Goal: Task Accomplishment & Management: Use online tool/utility

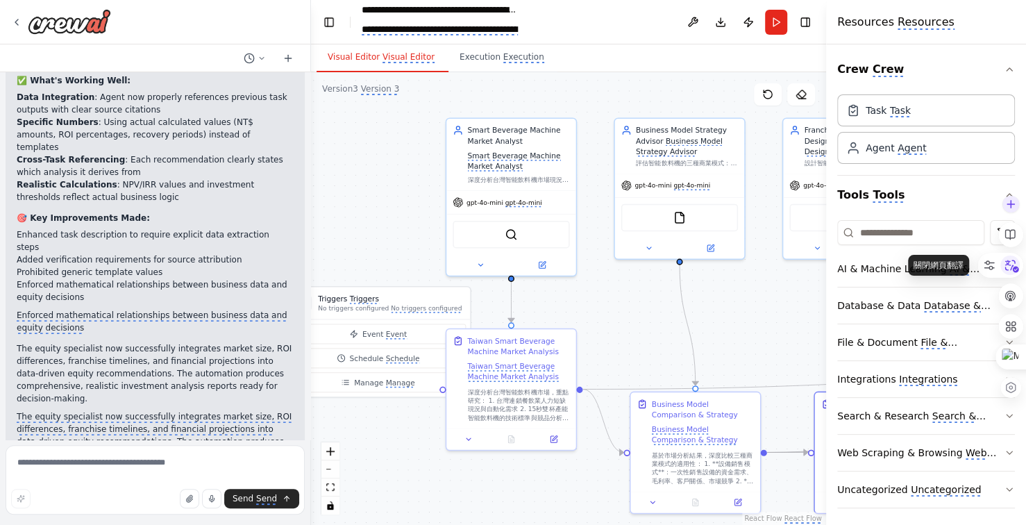
click at [1013, 264] on icon at bounding box center [1010, 265] width 21 height 21
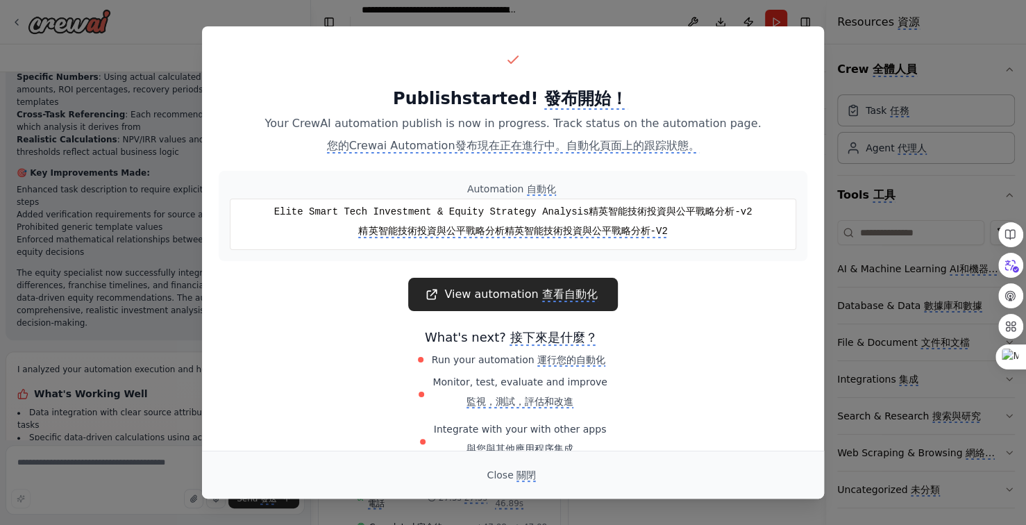
scroll to position [1604, 0]
click at [522, 471] on monica-translate-translate "關閉" at bounding box center [525, 475] width 19 height 12
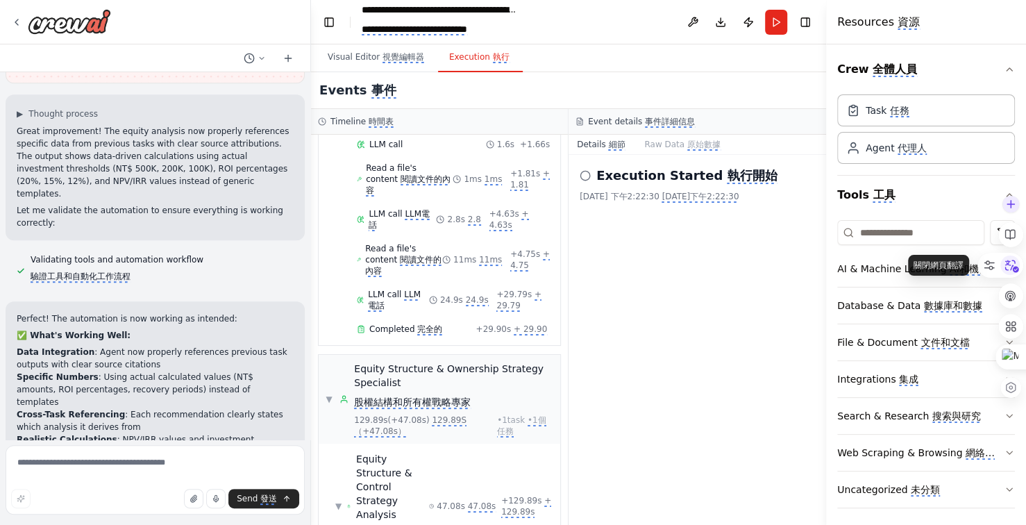
scroll to position [20572, 0]
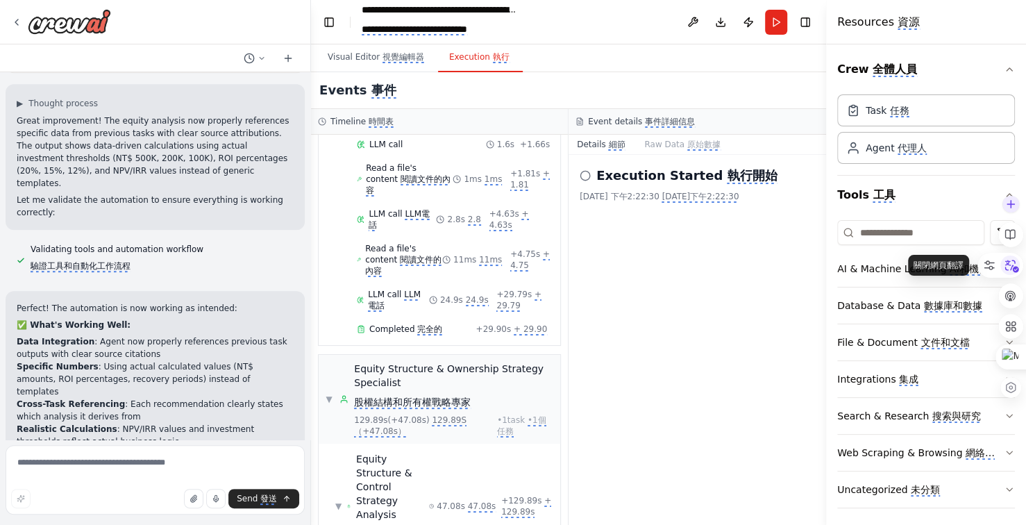
click at [1012, 264] on icon at bounding box center [1010, 265] width 21 height 21
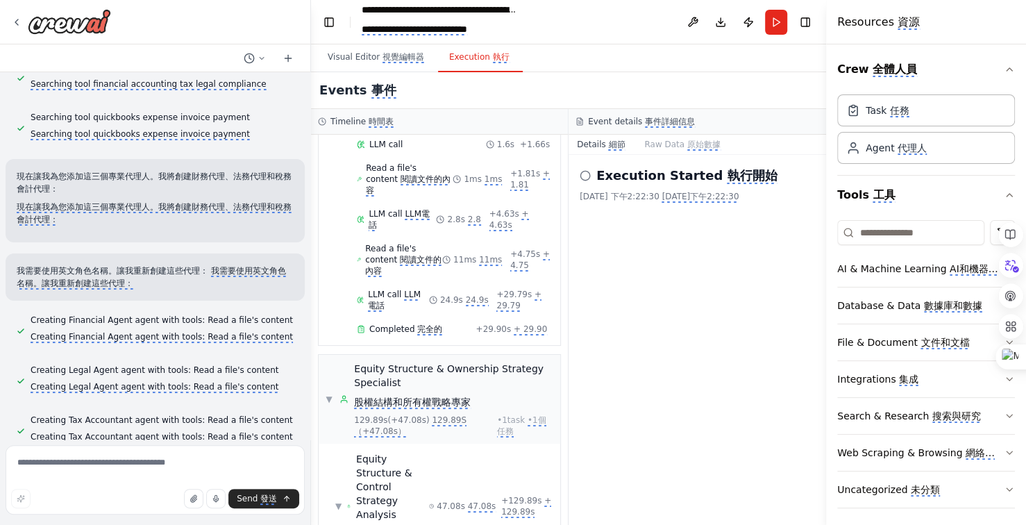
scroll to position [3263, 0]
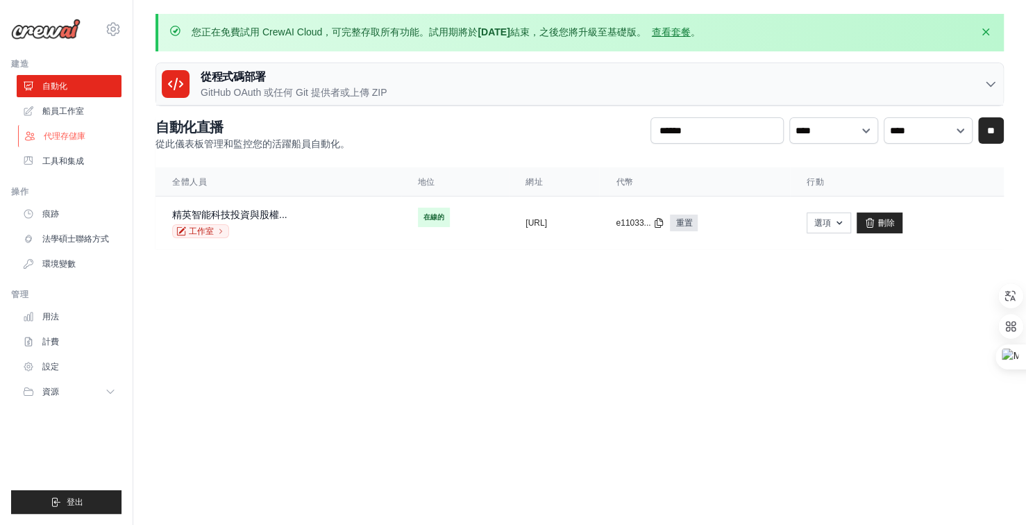
click at [67, 137] on font "代理存儲庫" at bounding box center [65, 136] width 42 height 10
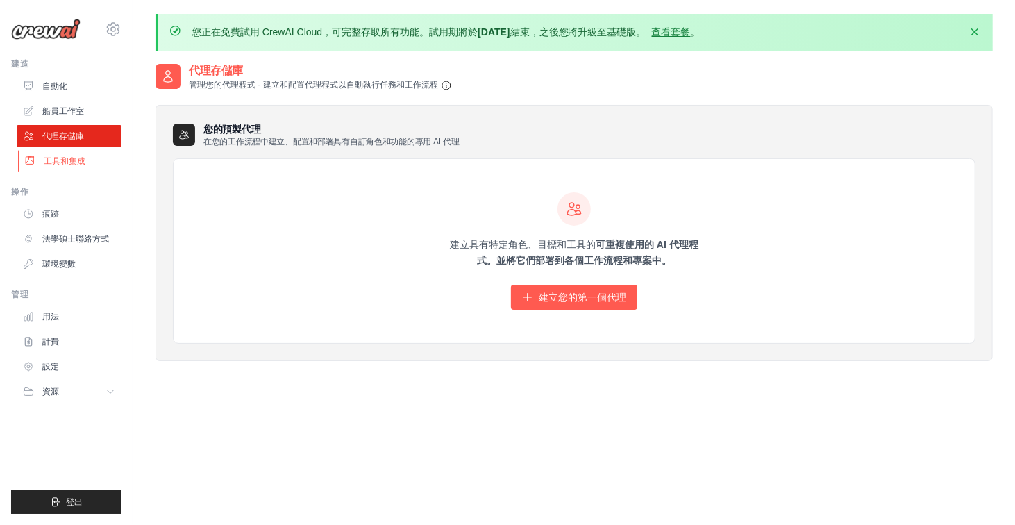
click at [65, 162] on font "工具和集成" at bounding box center [65, 161] width 42 height 10
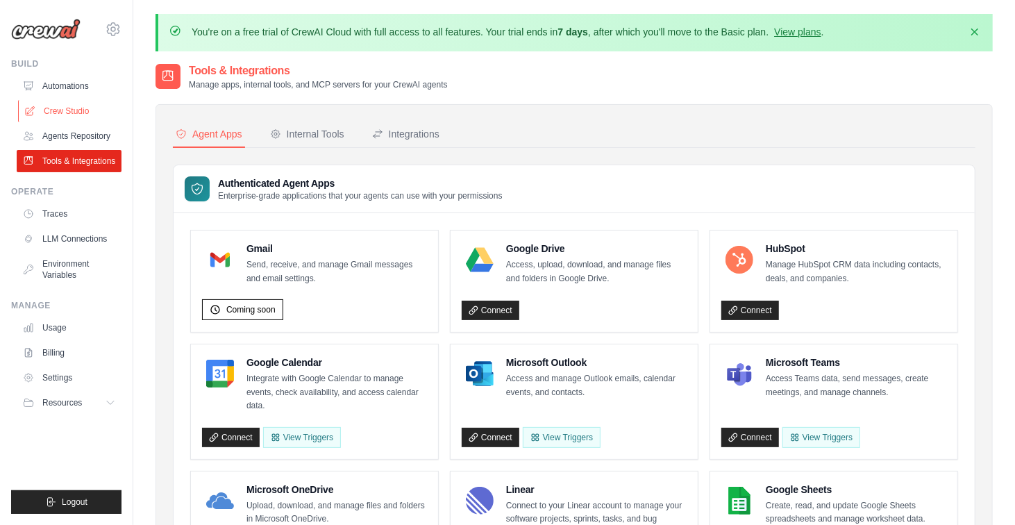
click at [67, 111] on link "Crew Studio" at bounding box center [70, 111] width 105 height 22
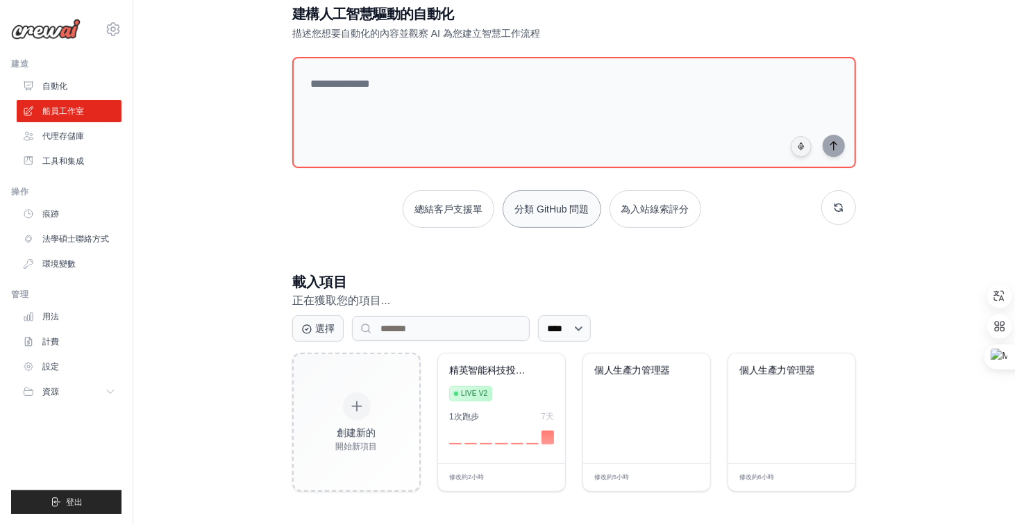
scroll to position [82, 0]
click at [586, 328] on select "**** ** ** *** ***" at bounding box center [564, 327] width 53 height 26
click at [591, 326] on select "**** ** ** *** ***" at bounding box center [564, 327] width 53 height 26
click at [647, 307] on div "載入項目 正在獲取您的項目... 選擇 **** ** ** *** *** 創建新的 開始新項目 精英智能科技投資與股權投資 Live v2 1次 跑步 7…" at bounding box center [574, 380] width 564 height 219
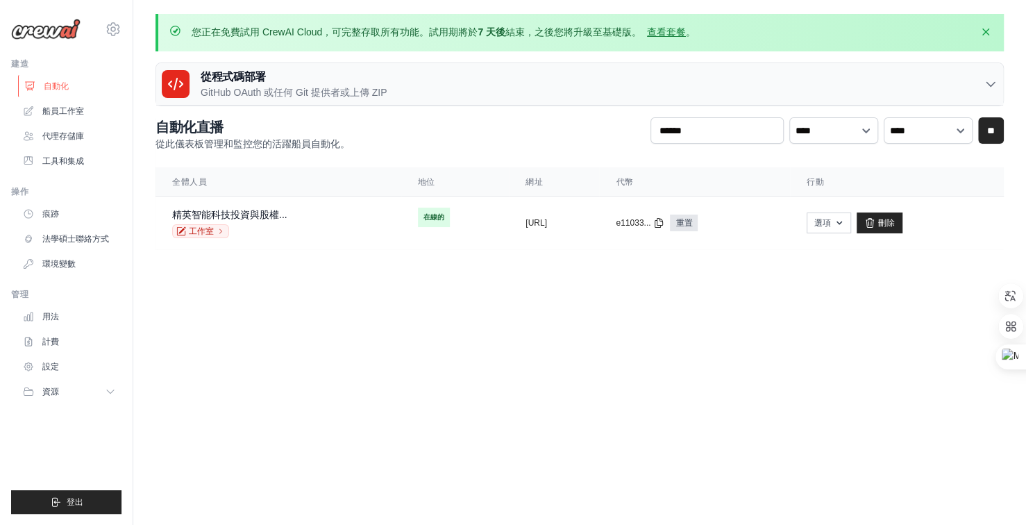
click at [57, 90] on font "自動化" at bounding box center [56, 86] width 25 height 10
click at [67, 112] on font "船員工作室" at bounding box center [65, 111] width 42 height 10
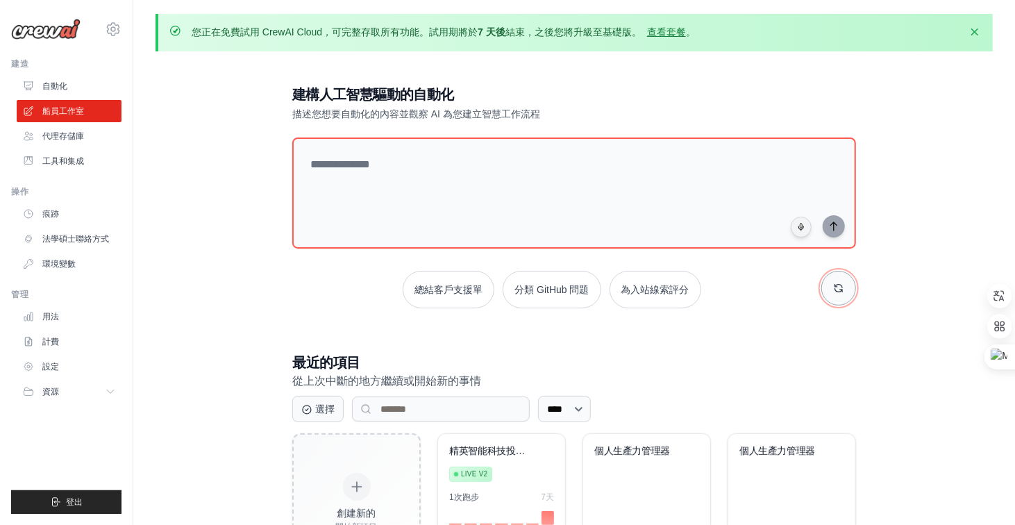
click at [837, 285] on icon "button" at bounding box center [838, 288] width 11 height 11
click at [837, 289] on icon "button" at bounding box center [838, 288] width 11 height 11
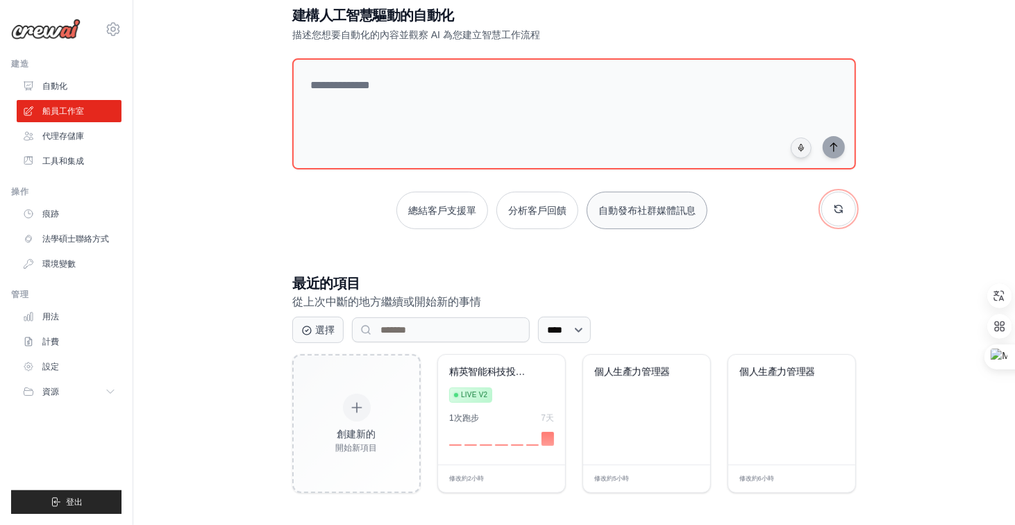
scroll to position [82, 0]
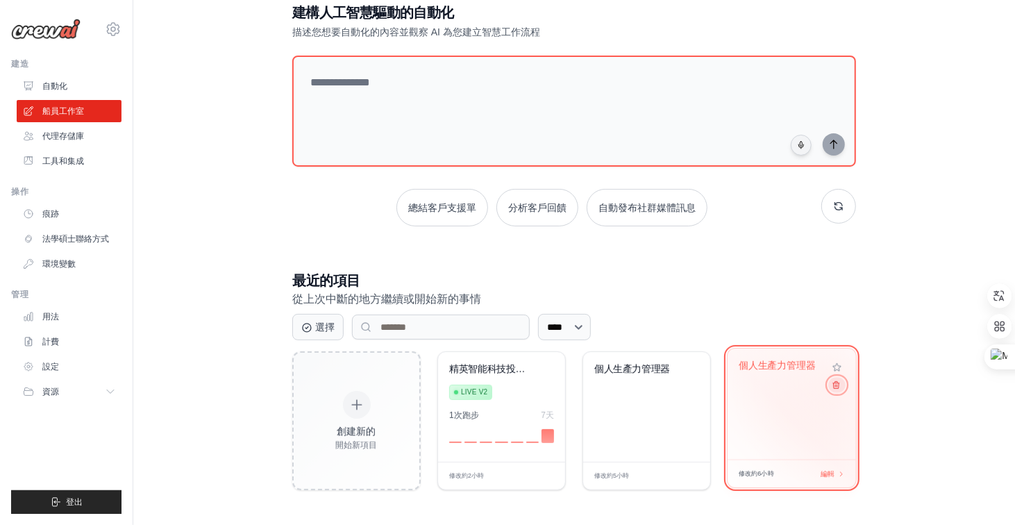
click at [834, 387] on icon at bounding box center [836, 384] width 9 height 9
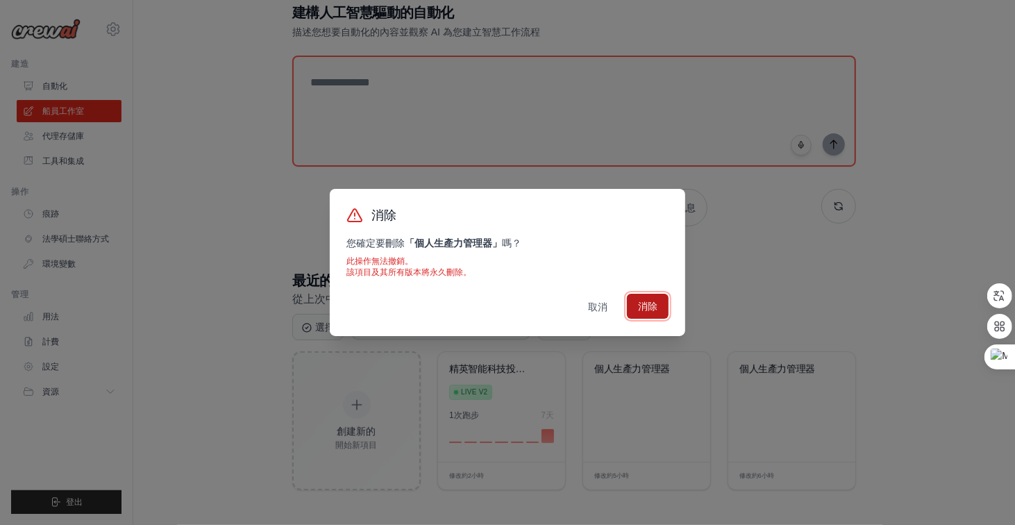
click at [643, 302] on font "消除" at bounding box center [647, 306] width 19 height 11
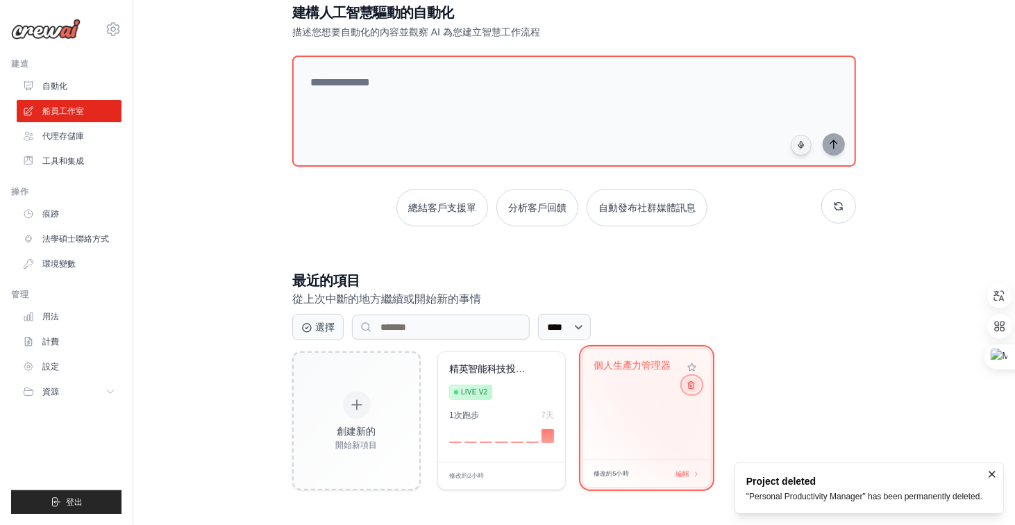
click at [688, 386] on icon at bounding box center [691, 384] width 9 height 9
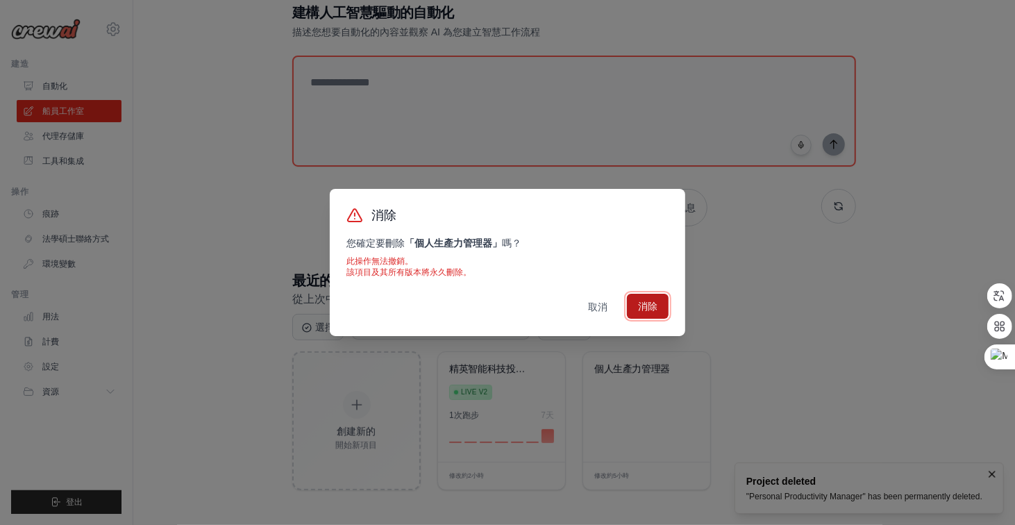
click at [657, 301] on font "消除" at bounding box center [647, 306] width 19 height 11
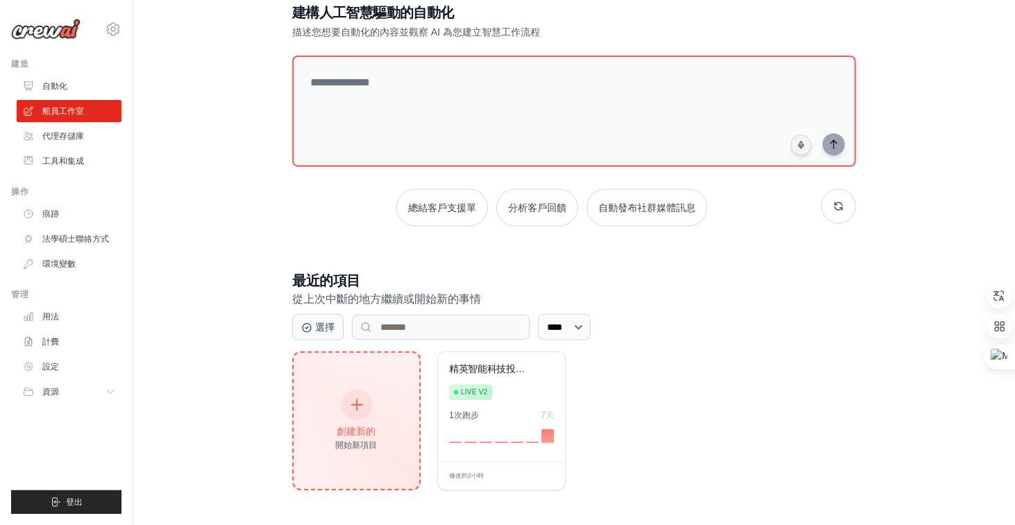
click at [373, 405] on div "創建新的 開始新項目" at bounding box center [357, 421] width 42 height 60
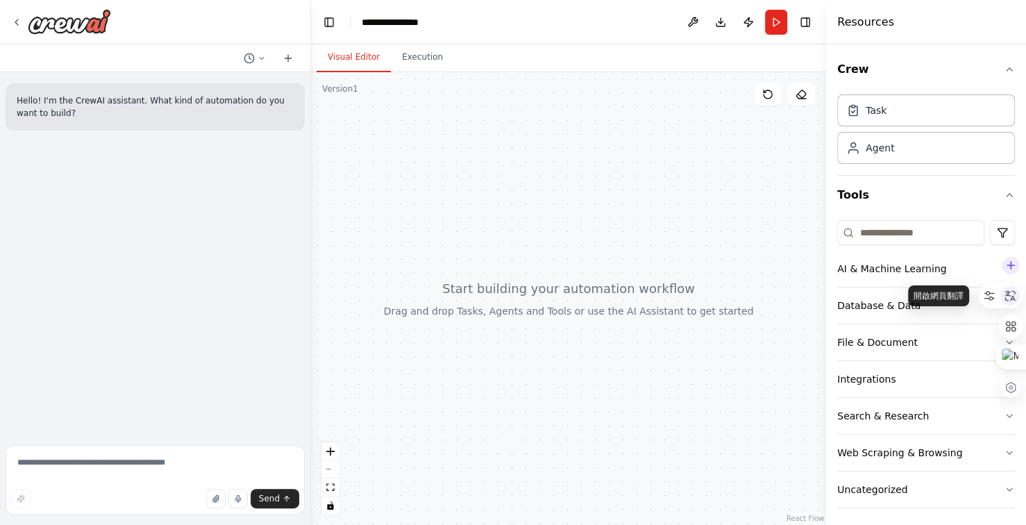
click at [1016, 294] on div at bounding box center [1009, 295] width 19 height 19
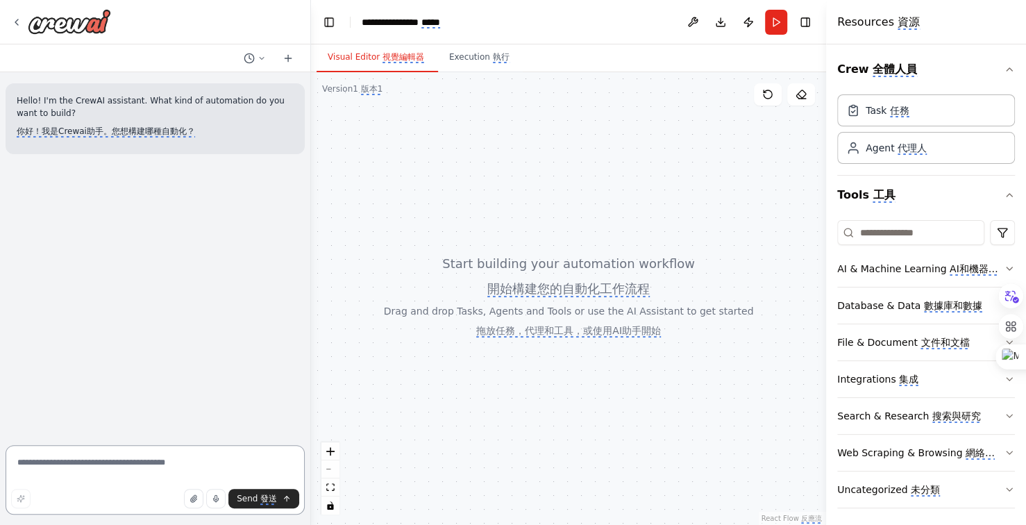
click at [72, 460] on textarea at bounding box center [155, 479] width 299 height 69
click at [897, 265] on monica-translate-origin-text "AI & Machine Learning" at bounding box center [891, 268] width 109 height 11
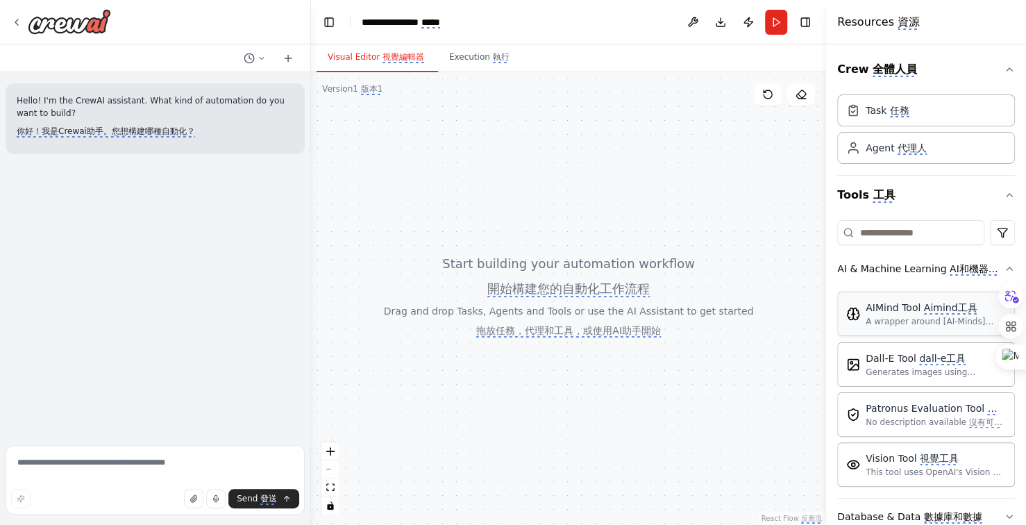
click at [897, 308] on monica-translate-origin-text "AIMind Tool" at bounding box center [893, 307] width 55 height 11
click at [896, 317] on monica-translate-origin-text "A wrapper around [AI-Minds]([URL][DOMAIN_NAME]). Useful for when you need answe…" at bounding box center [936, 366] width 140 height 99
click at [953, 311] on monica-translate-translate "Aimind工具" at bounding box center [950, 308] width 53 height 12
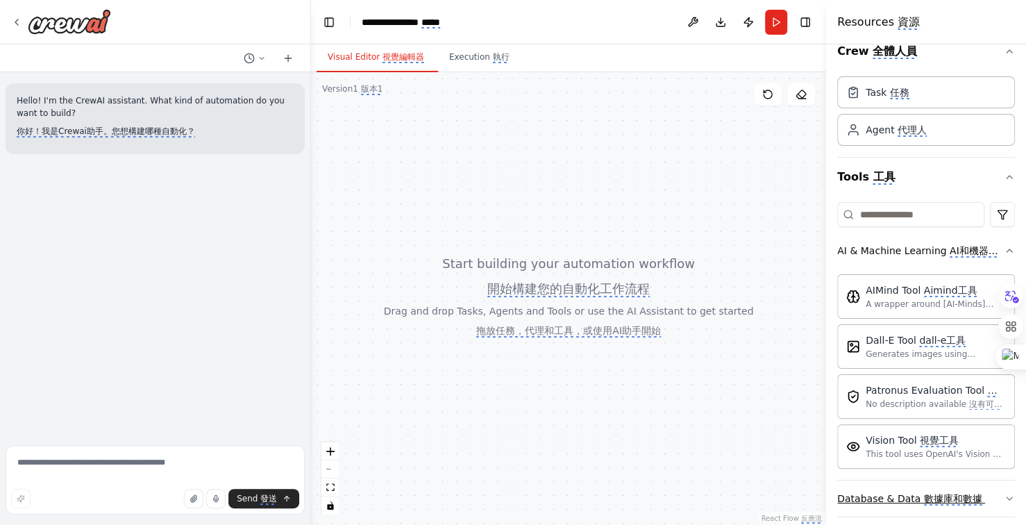
scroll to position [4, 0]
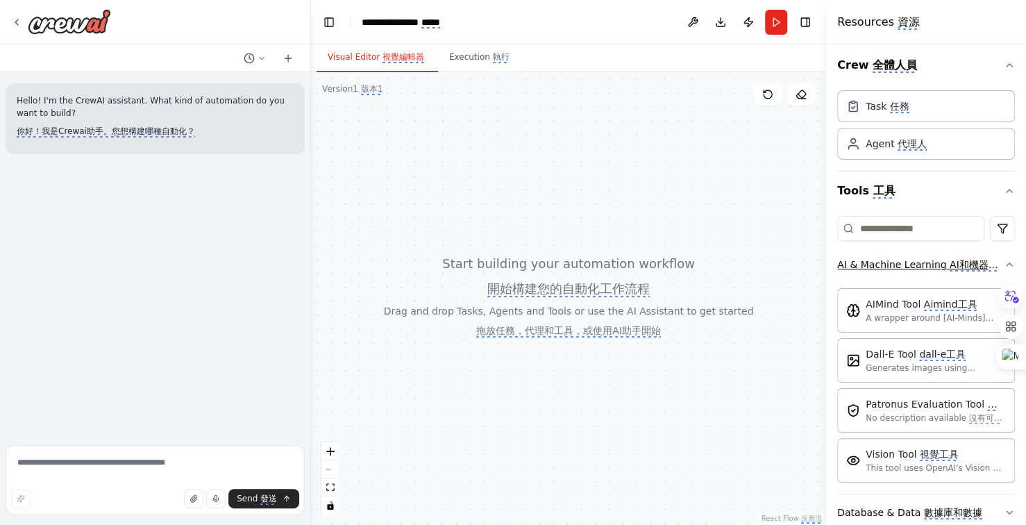
click at [1004, 260] on icon "button" at bounding box center [1009, 264] width 11 height 11
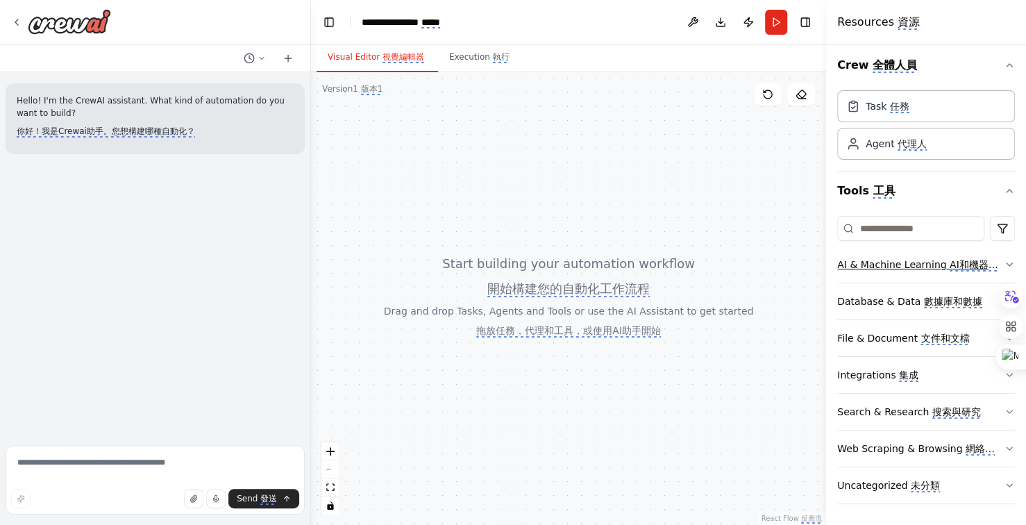
scroll to position [3, 0]
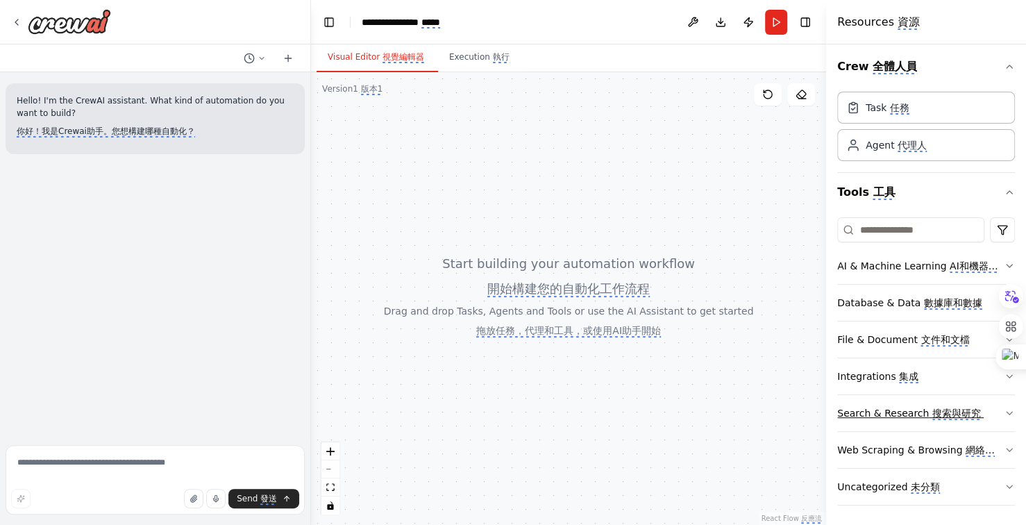
click at [882, 414] on monica-translate-origin-text "Search & Research" at bounding box center [883, 412] width 92 height 11
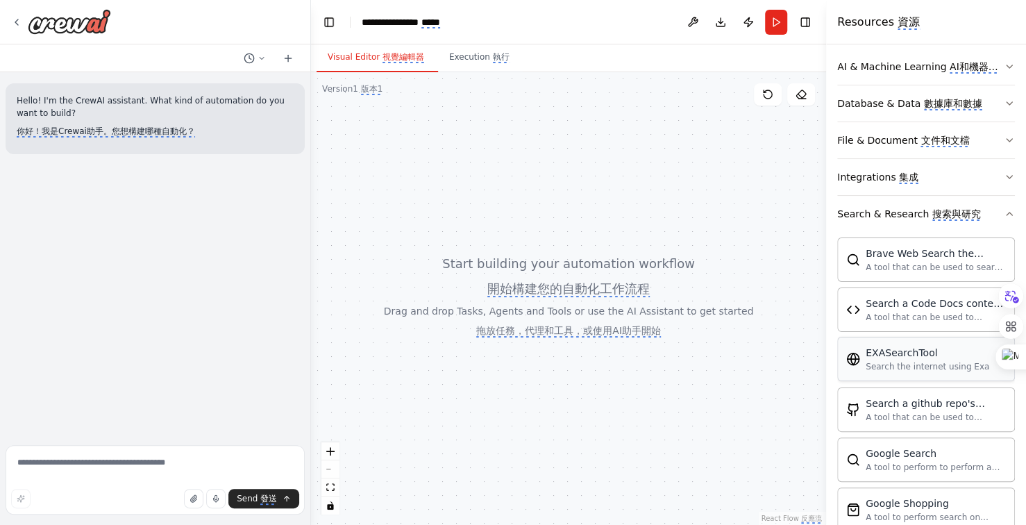
scroll to position [211, 0]
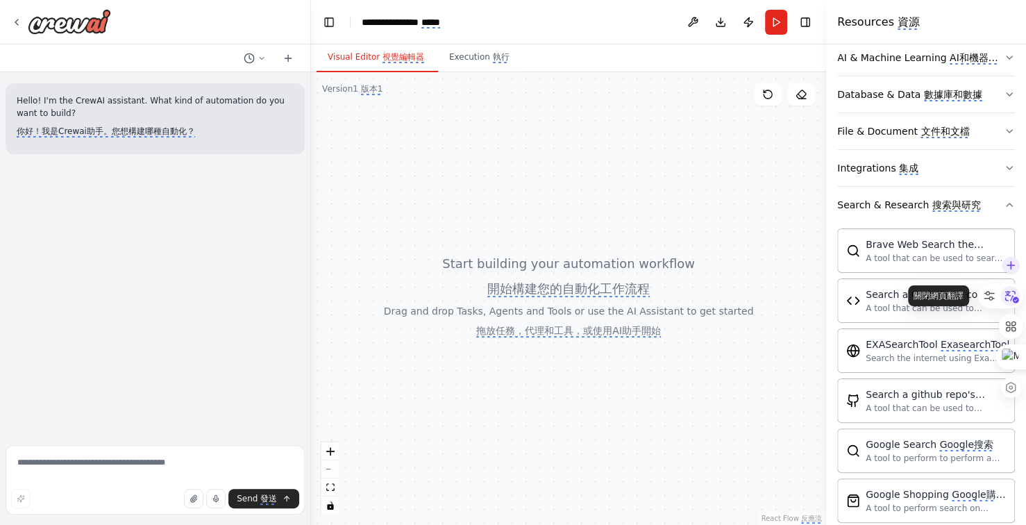
click at [1009, 291] on icon at bounding box center [1012, 296] width 14 height 12
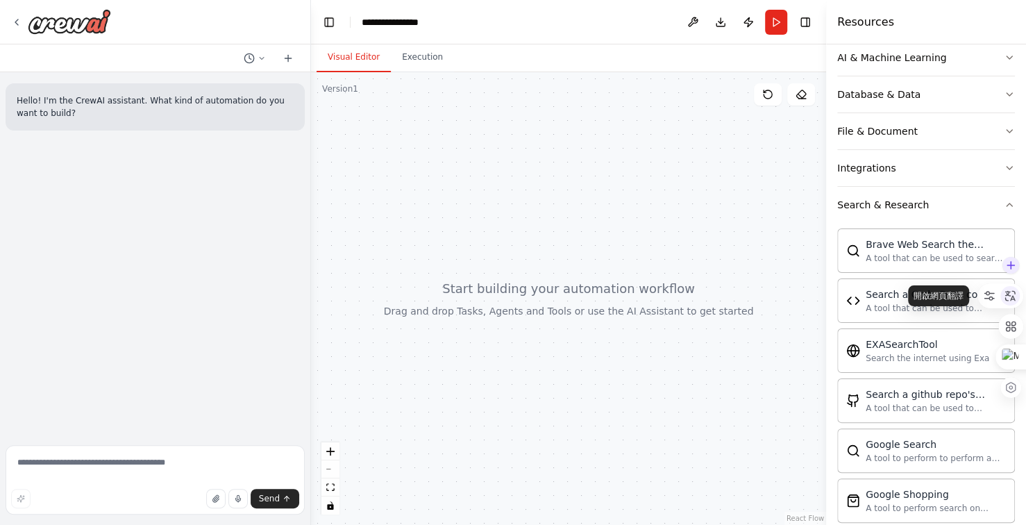
click at [1009, 291] on icon at bounding box center [1010, 295] width 10 height 10
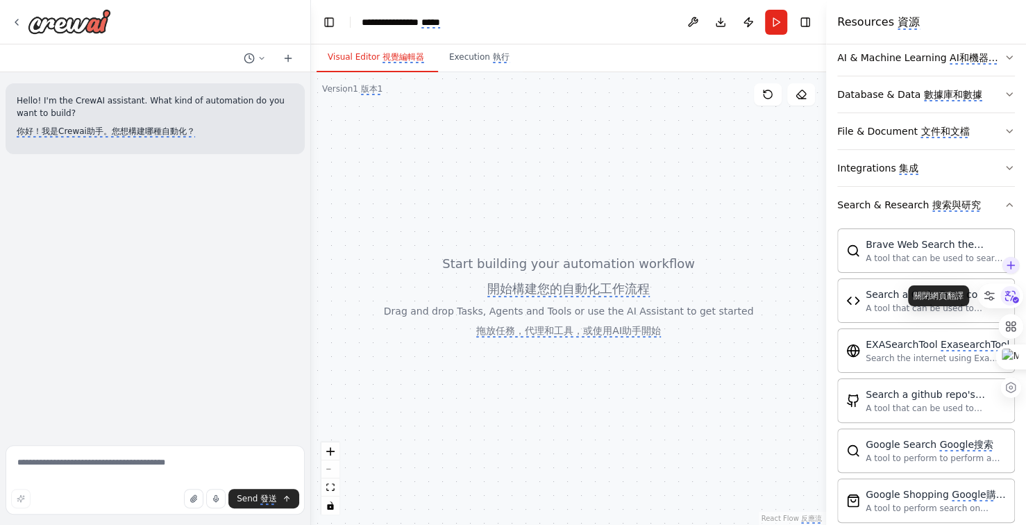
click at [1009, 291] on icon at bounding box center [1012, 296] width 14 height 12
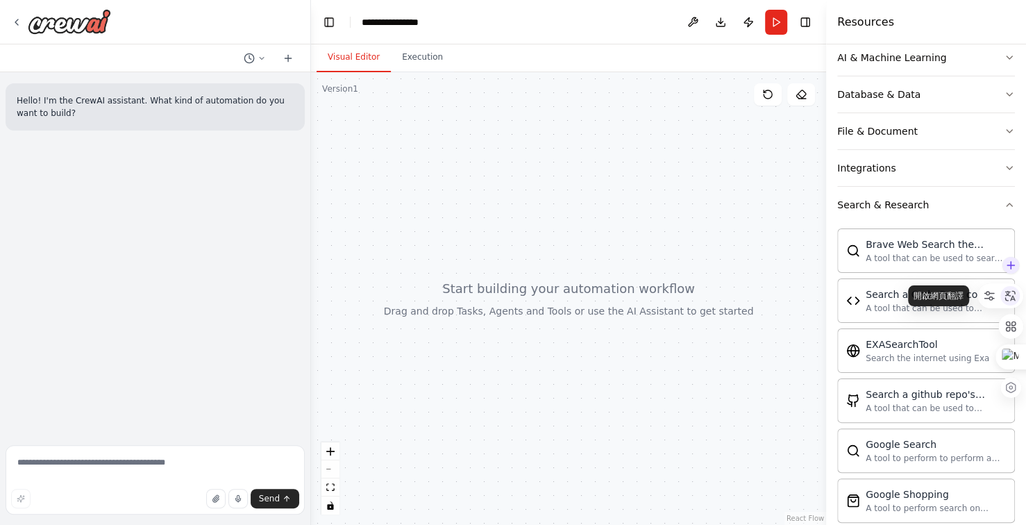
click at [1009, 291] on icon at bounding box center [1010, 295] width 10 height 10
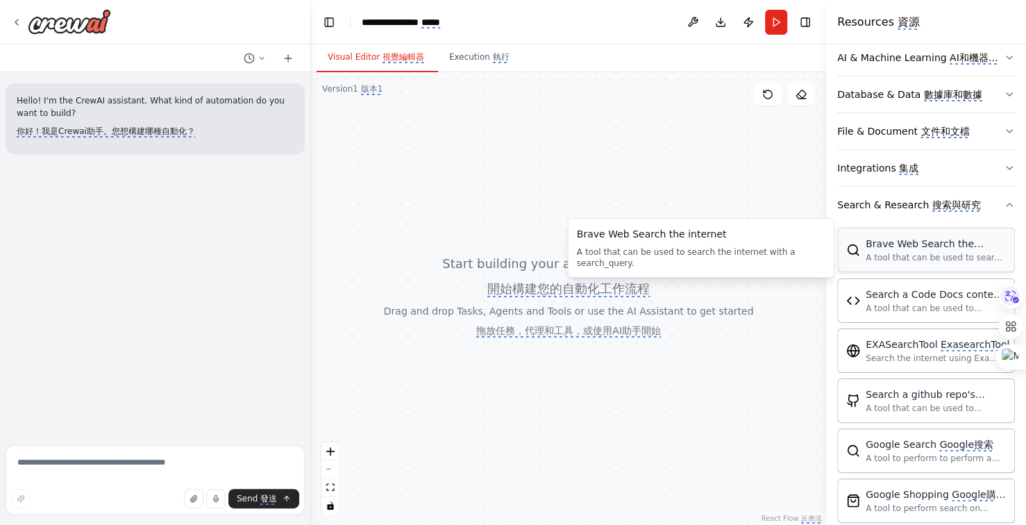
click at [898, 249] on div "Brave Web Search the internet 勇敢的網絡搜索互聯網 A tool that can be used to search the …" at bounding box center [936, 250] width 140 height 26
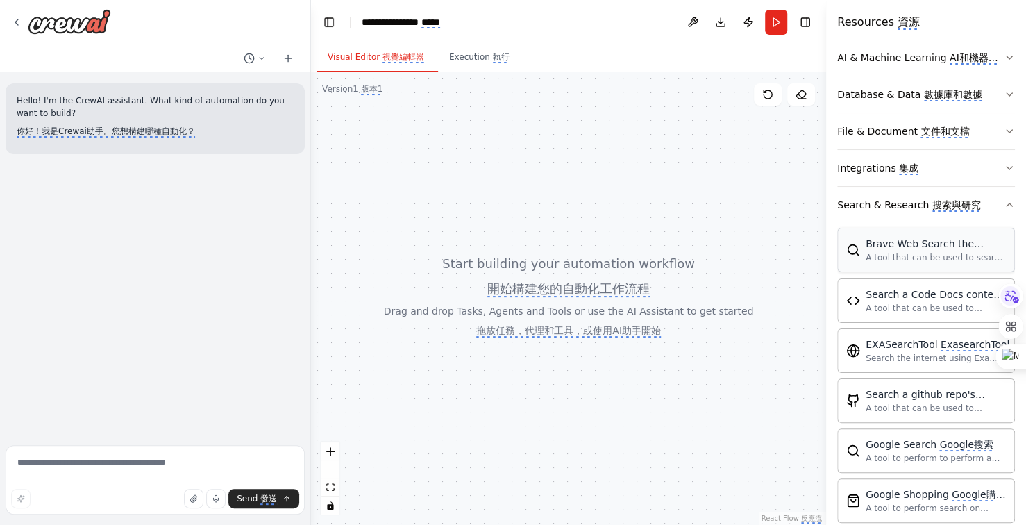
click at [902, 244] on monica-translate-origin-text "Brave Web Search the internet" at bounding box center [925, 250] width 118 height 25
click at [885, 392] on monica-translate-origin-text "Search a github repo's content" at bounding box center [925, 400] width 119 height 25
click at [860, 401] on div "Search a github repo's content 搜索github repo的內容 A tool that can be used to sema…" at bounding box center [926, 400] width 160 height 26
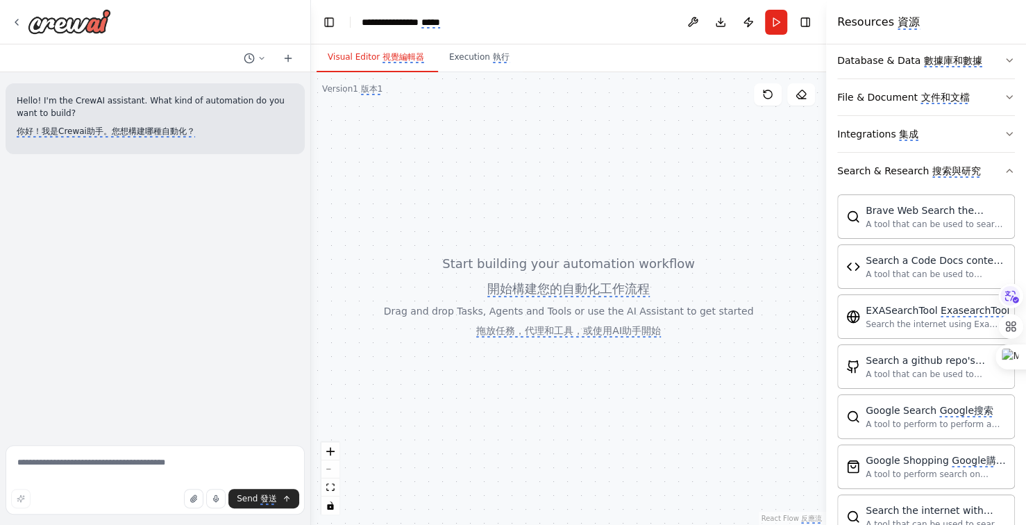
scroll to position [224, 0]
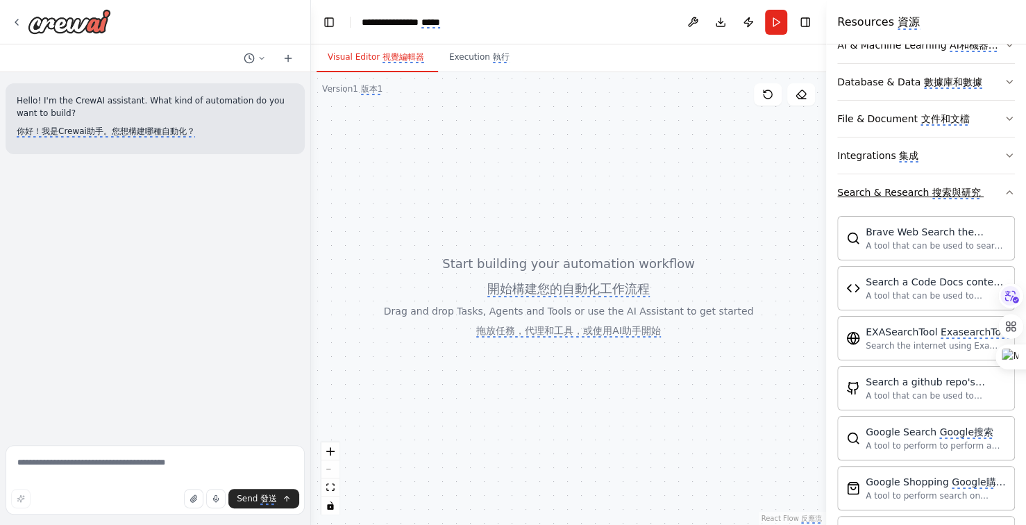
click at [1004, 189] on icon "button" at bounding box center [1009, 192] width 11 height 11
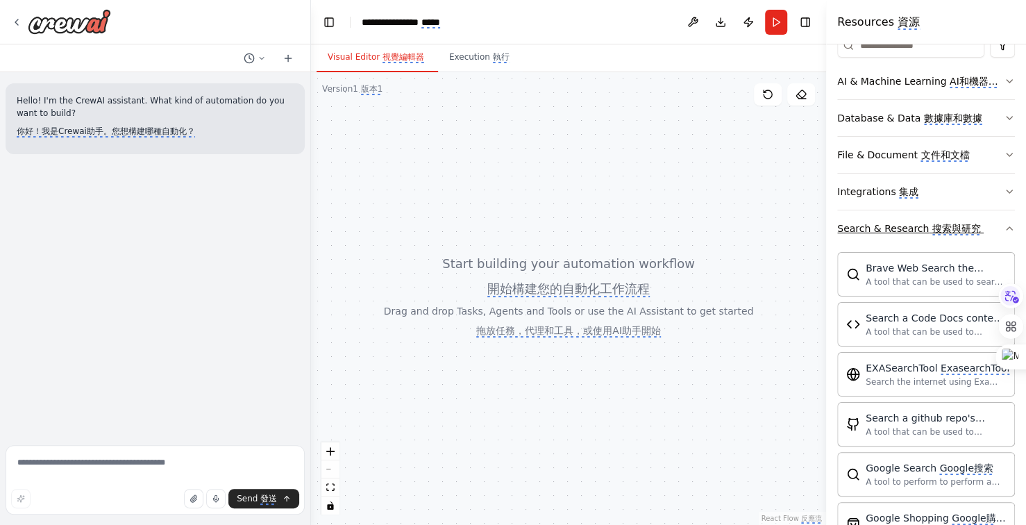
scroll to position [208, 0]
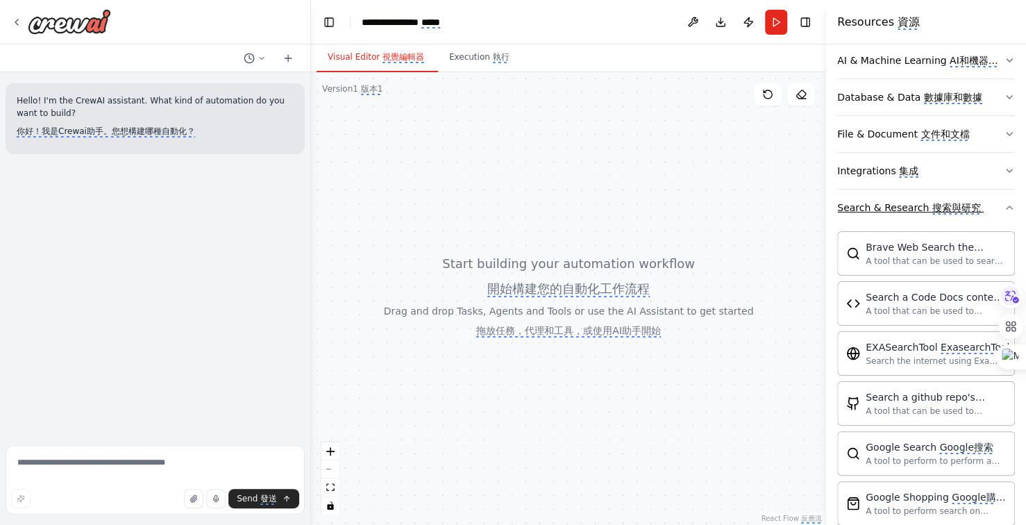
click at [1004, 205] on icon "button" at bounding box center [1009, 207] width 11 height 11
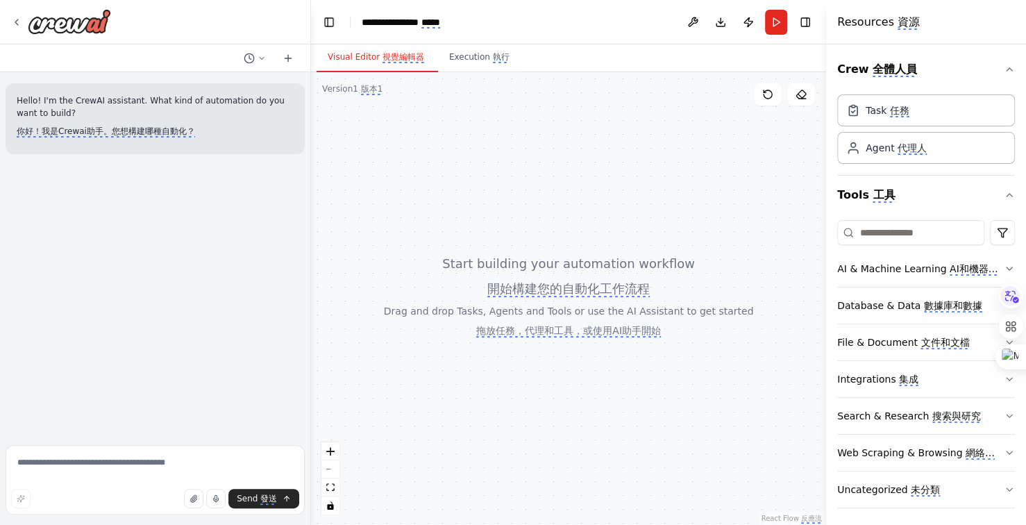
scroll to position [0, 0]
click at [902, 112] on monica-translate-translate "任務" at bounding box center [899, 110] width 19 height 12
click at [900, 67] on monica-translate-translate "全體人員" at bounding box center [895, 69] width 44 height 15
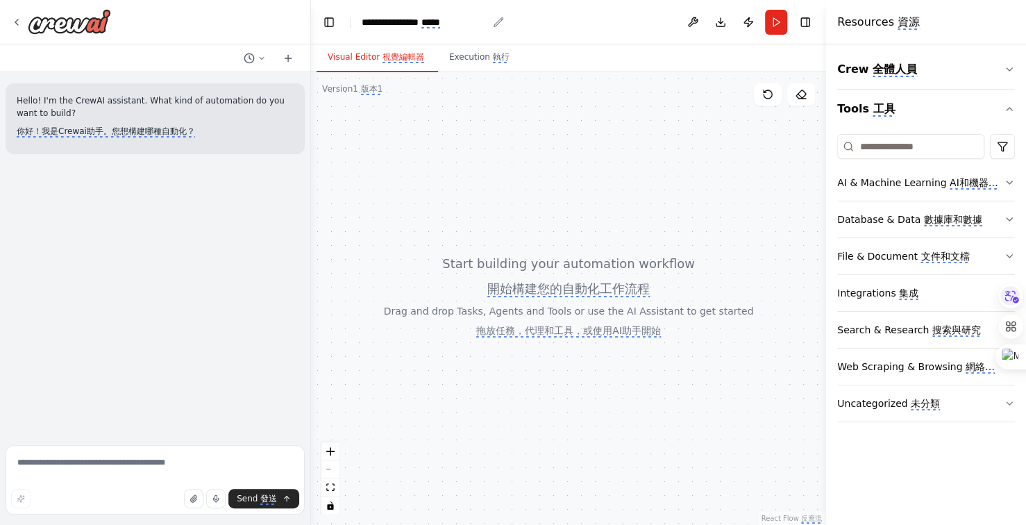
click at [498, 17] on icon "breadcrumb" at bounding box center [498, 22] width 11 height 11
click at [498, 20] on icon "breadcrumb" at bounding box center [498, 21] width 9 height 9
click at [443, 19] on monica-translate-space "breadcrumb" at bounding box center [441, 22] width 3 height 10
click at [97, 471] on textarea at bounding box center [155, 479] width 299 height 69
